Goal: Book appointment/travel/reservation

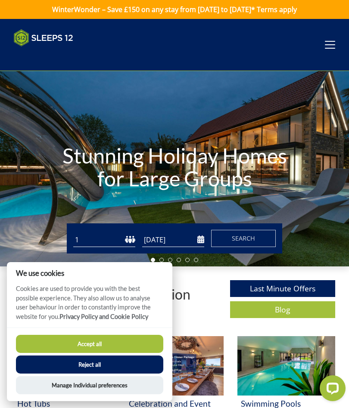
click at [123, 345] on button "Accept all" at bounding box center [89, 344] width 147 height 18
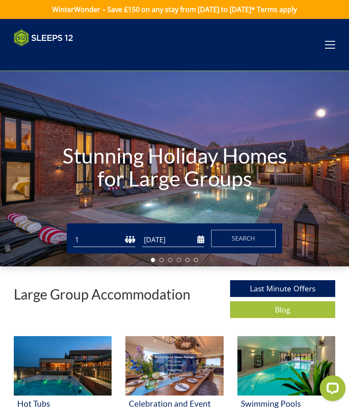
click at [129, 243] on select "1 2 3 4 5 6 7 8 9 10 11 12 13 14 15 16 17 18 19 20 21 22 23 24 25 26 27 28 29 3…" at bounding box center [104, 240] width 62 height 14
select select "7"
click at [191, 241] on input "[DATE]" at bounding box center [173, 240] width 62 height 14
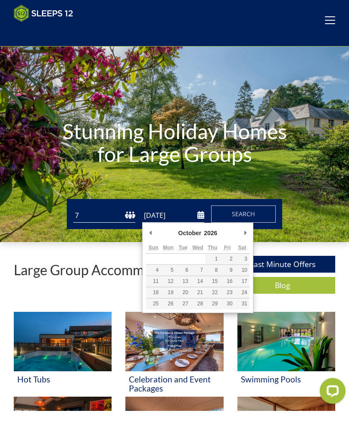
type input "[DATE]"
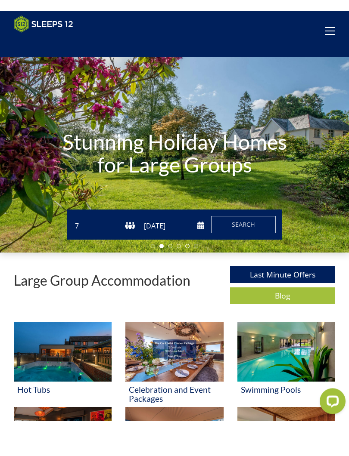
scroll to position [25, 0]
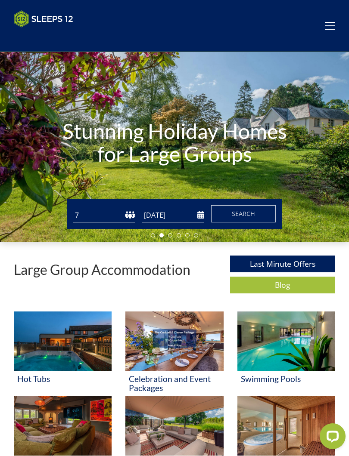
click at [251, 216] on span "Search" at bounding box center [243, 214] width 23 height 8
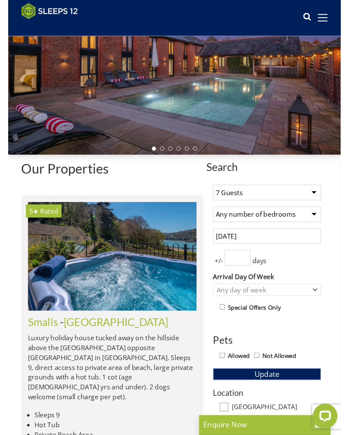
scroll to position [91, 0]
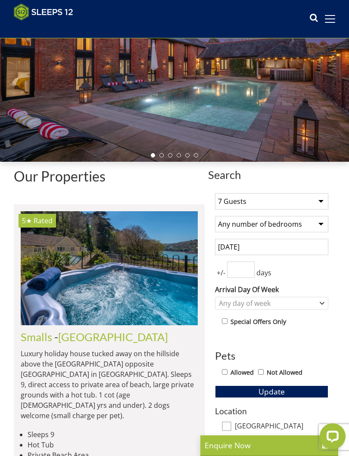
click at [312, 231] on select "Any number of bedrooms 4 Bedrooms 5 Bedrooms 6 Bedrooms 7 Bedrooms 8 Bedrooms 9…" at bounding box center [271, 224] width 113 height 16
select select "7"
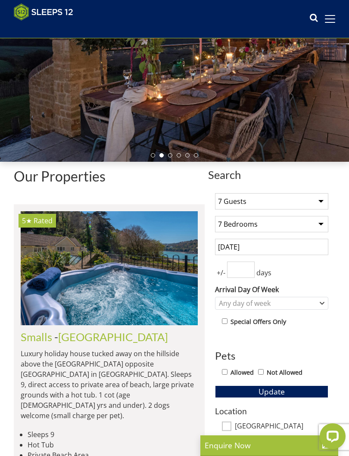
click at [246, 271] on input "number" at bounding box center [241, 270] width 28 height 16
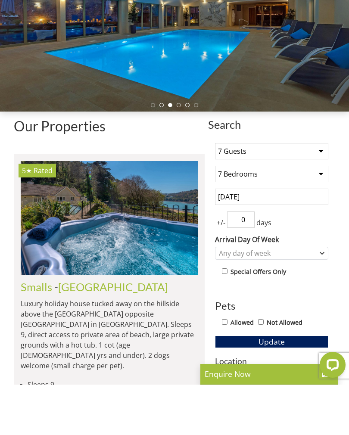
type input "0"
click at [298, 297] on div "Any day of week" at bounding box center [271, 303] width 113 height 13
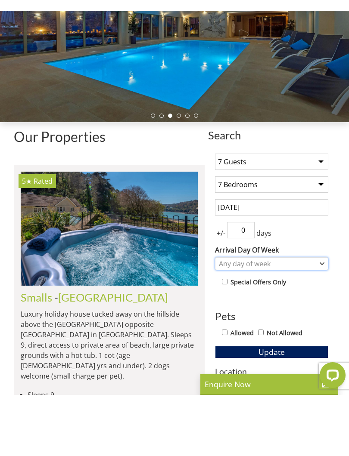
scroll to position [141, 0]
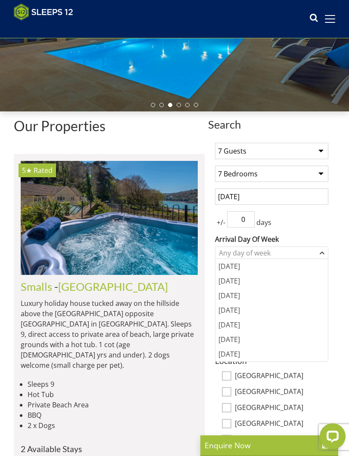
click at [239, 326] on div "[DATE]" at bounding box center [271, 325] width 112 height 15
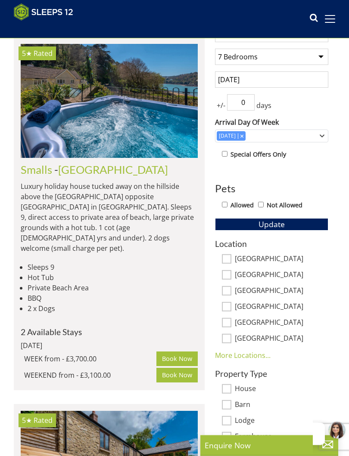
scroll to position [258, 0]
click at [348, 408] on html "Hi, are you planning a holiday?" at bounding box center [278, 408] width 141 height 0
click at [313, 408] on div "Hi, are you planning a holiday?" at bounding box center [274, 424] width 100 height 44
click at [318, 408] on icon "Hide greeting" at bounding box center [319, 407] width 10 height 10
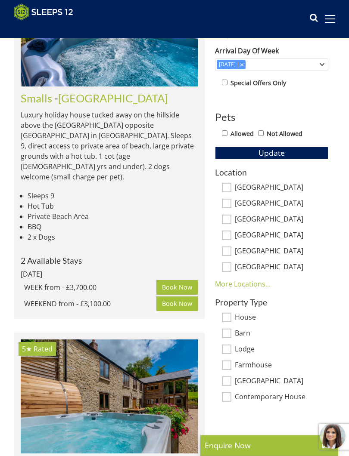
click at [254, 282] on link "More Locations..." at bounding box center [243, 284] width 56 height 9
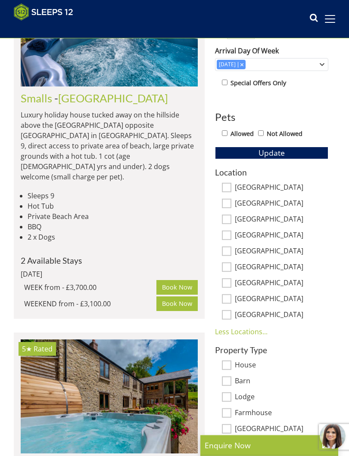
scroll to position [330, 0]
click at [275, 317] on label "[GEOGRAPHIC_DATA]" at bounding box center [281, 315] width 93 height 9
click at [231, 317] on input "[GEOGRAPHIC_DATA]" at bounding box center [226, 314] width 9 height 9
checkbox input "true"
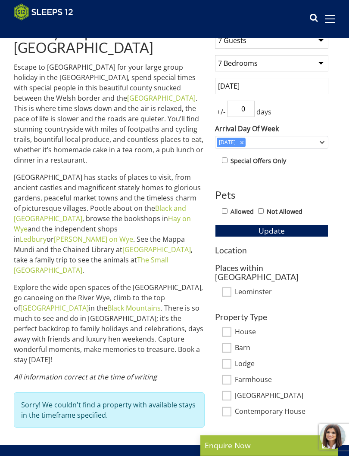
scroll to position [252, 0]
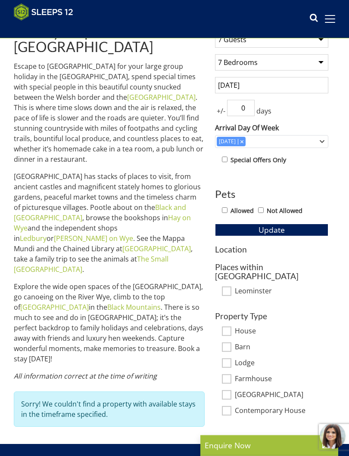
click at [296, 234] on button "Update" at bounding box center [271, 230] width 113 height 12
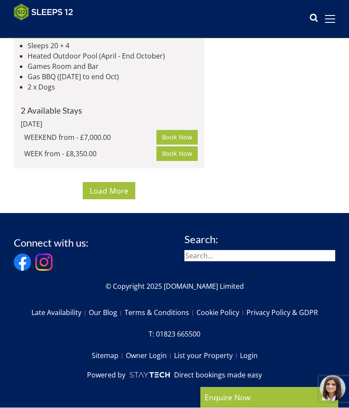
scroll to position [6915, 0]
